Goal: Task Accomplishment & Management: Manage account settings

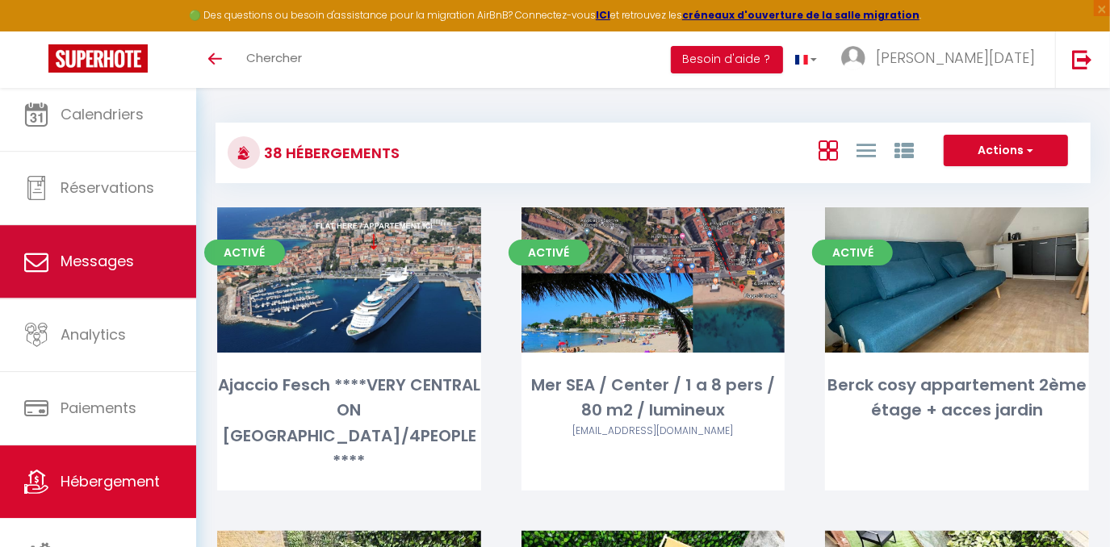
click at [106, 266] on span "Messages" at bounding box center [97, 261] width 73 height 20
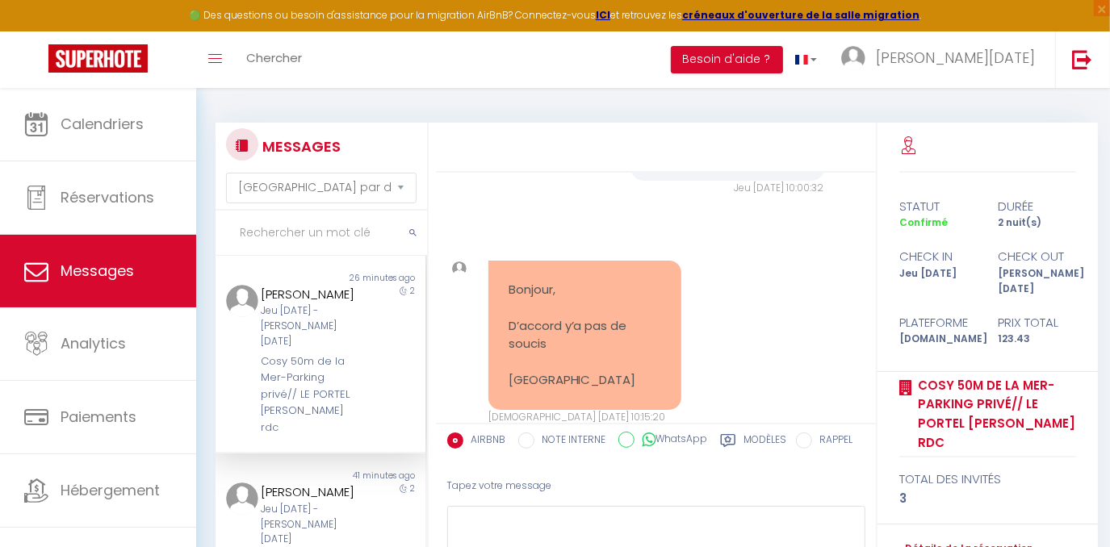
scroll to position [17500, 0]
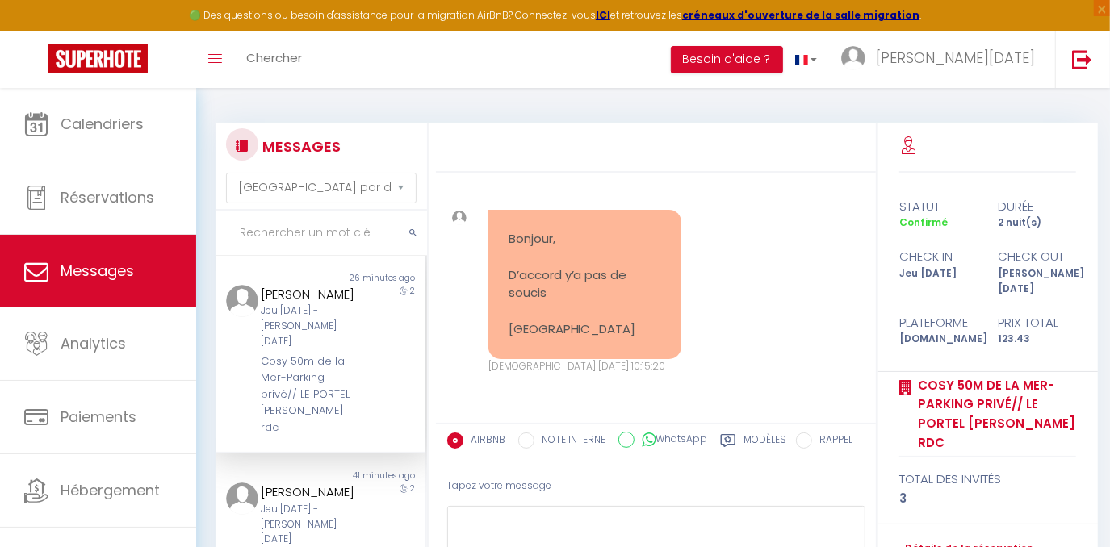
click at [288, 231] on input "text" at bounding box center [322, 233] width 212 height 45
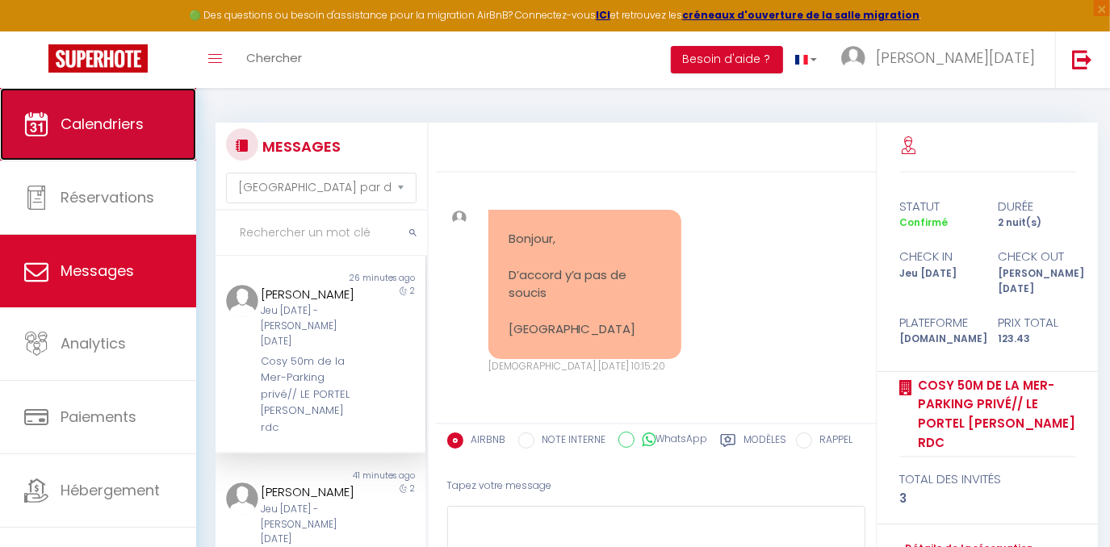
click at [86, 145] on link "Calendriers" at bounding box center [98, 124] width 196 height 73
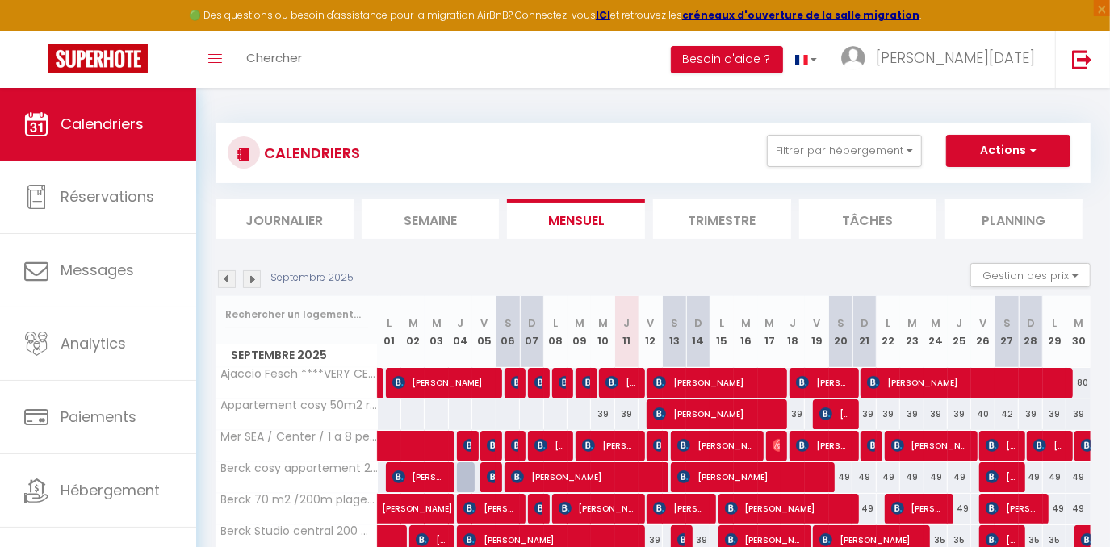
click at [280, 220] on li "Journalier" at bounding box center [285, 219] width 138 height 40
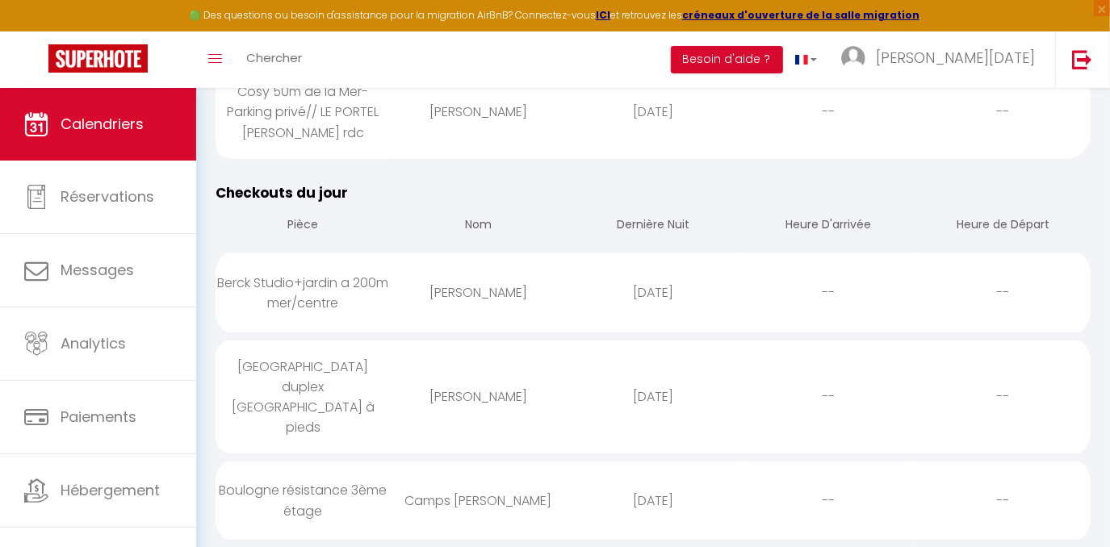
scroll to position [739, 0]
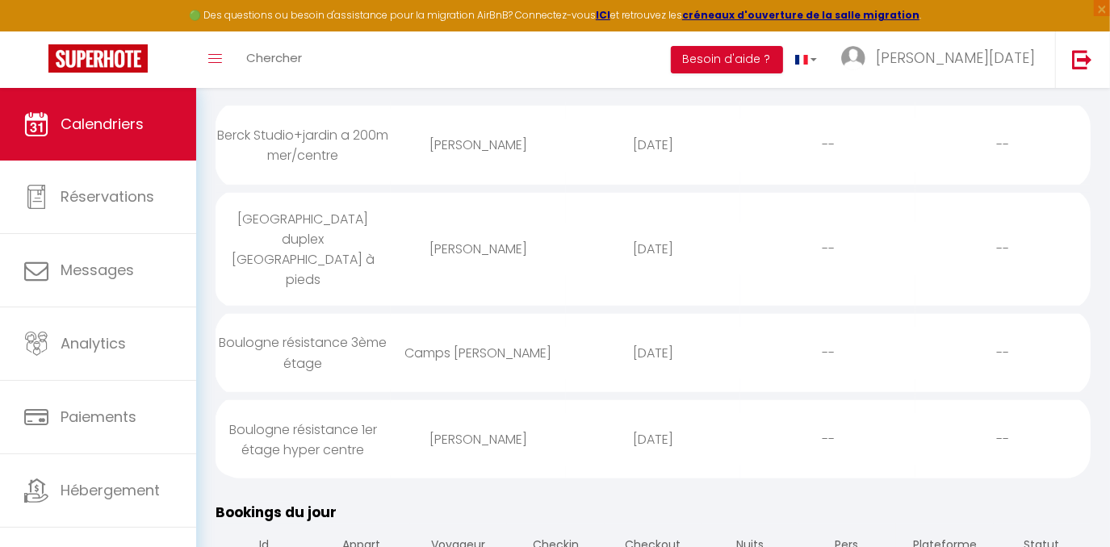
click at [344, 216] on div "[GEOGRAPHIC_DATA] duplex [GEOGRAPHIC_DATA] à pieds" at bounding box center [303, 250] width 175 height 114
select select "0"
select select "1"
select select
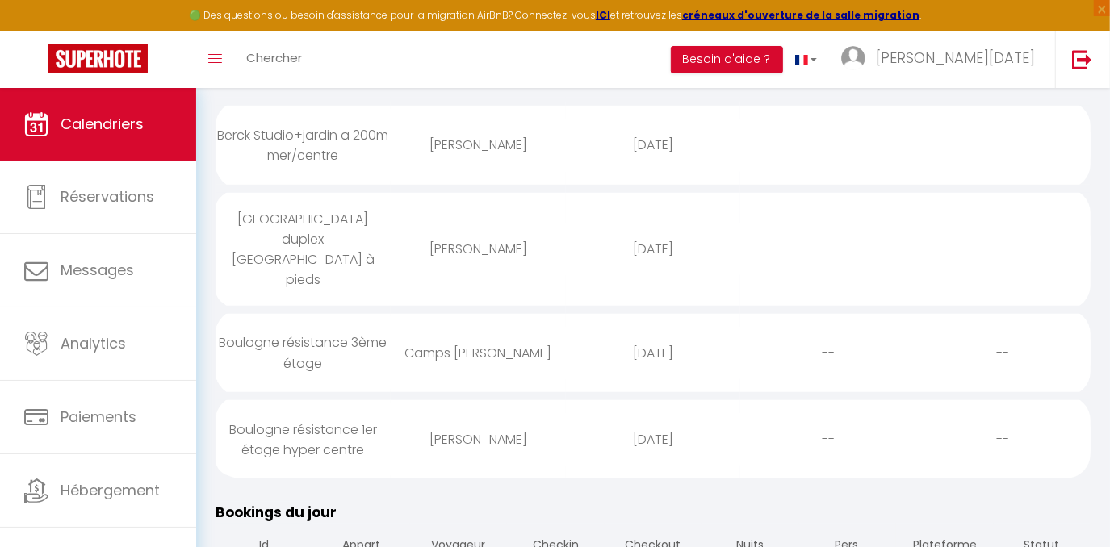
select select
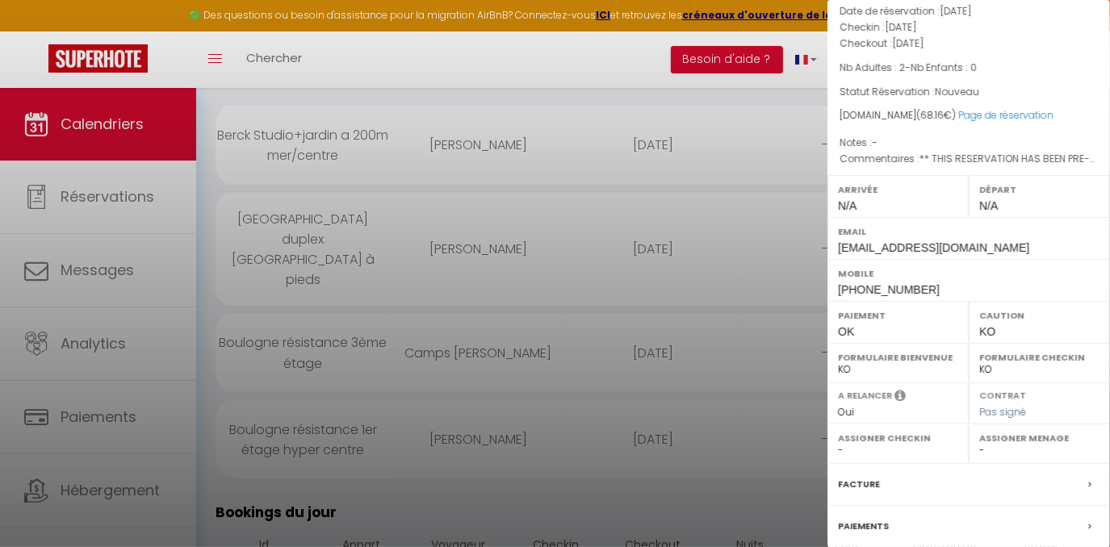
scroll to position [243, 0]
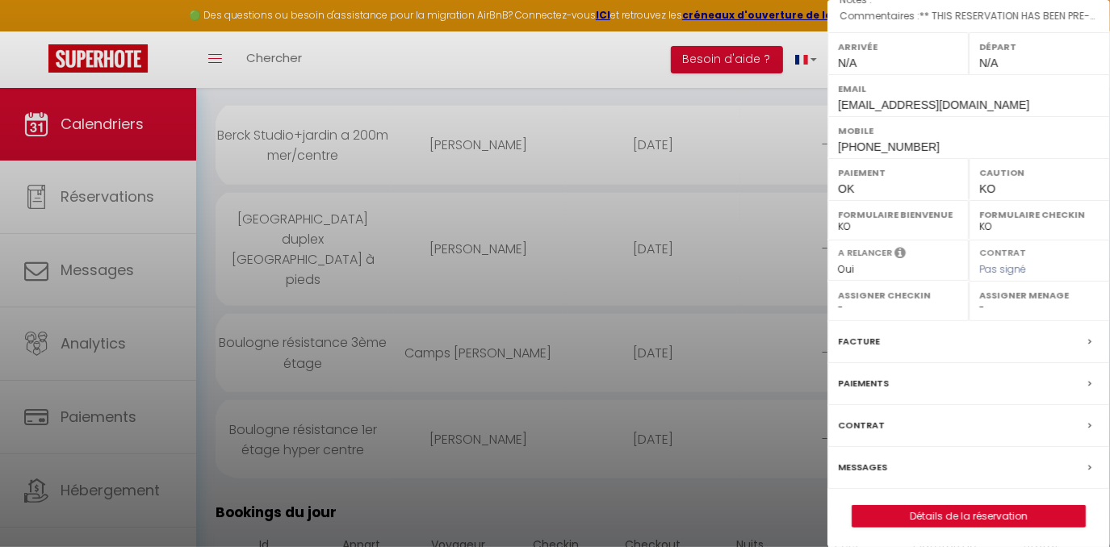
click at [852, 463] on label "Messages" at bounding box center [862, 467] width 49 height 17
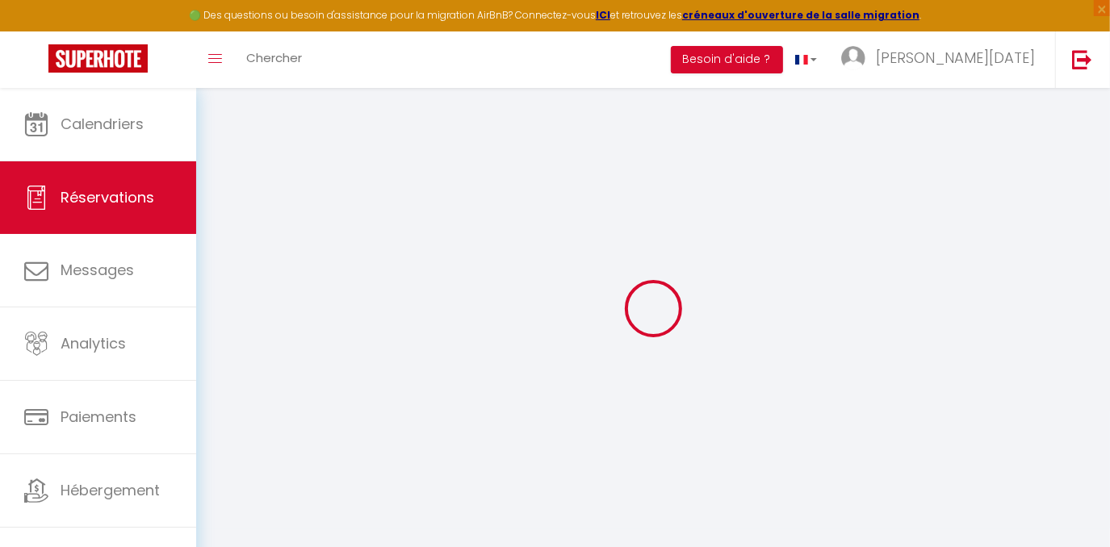
select select
checkbox input "false"
type textarea "** THIS RESERVATION HAS BEEN PRE-PAID ** BOOKING NOTE : Payment charge is EUR 0…"
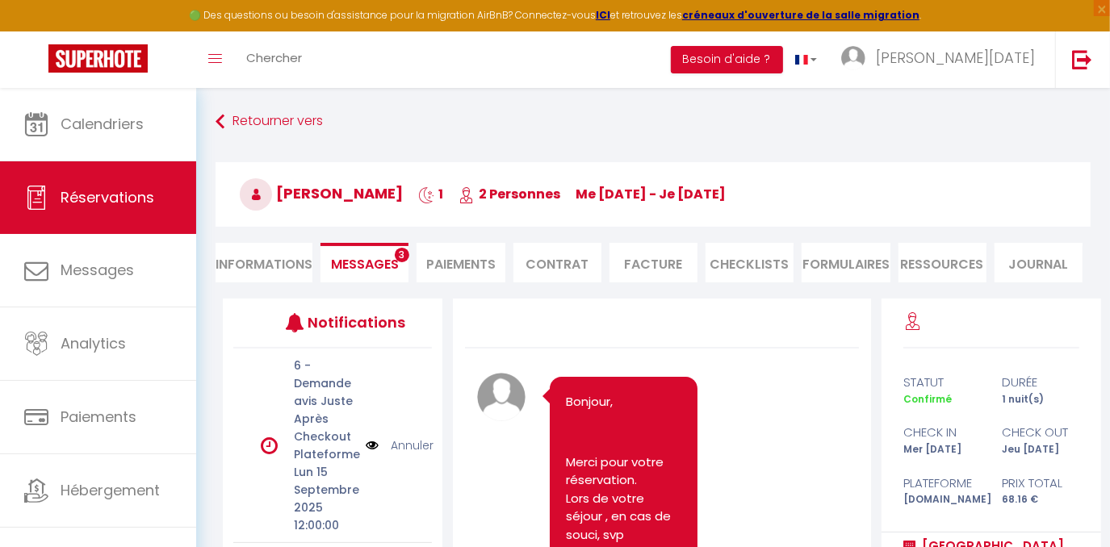
scroll to position [23362, 0]
